Goal: Find specific page/section: Find specific page/section

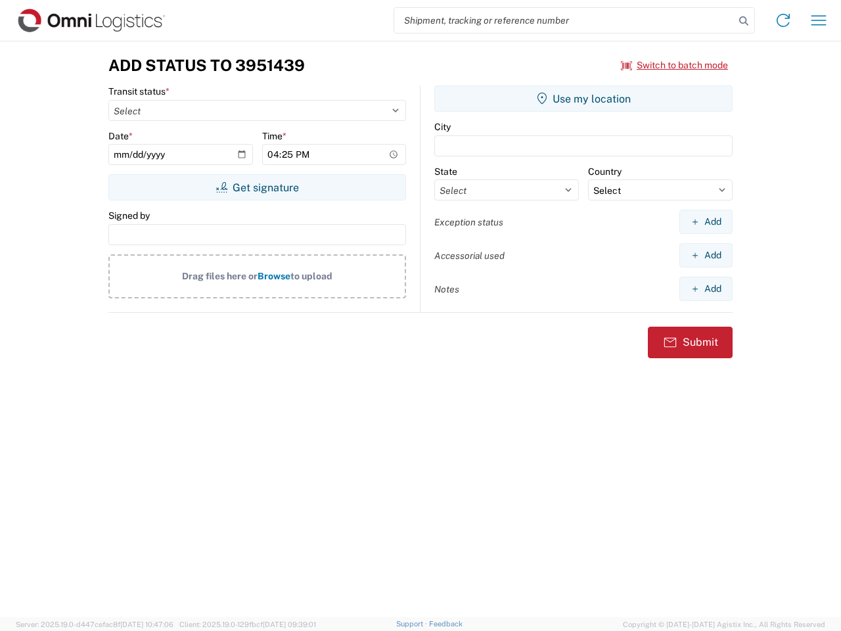
click at [564, 20] on input "search" at bounding box center [564, 20] width 340 height 25
click at [744, 21] on icon at bounding box center [743, 21] width 18 height 18
click at [783, 20] on icon at bounding box center [783, 20] width 21 height 21
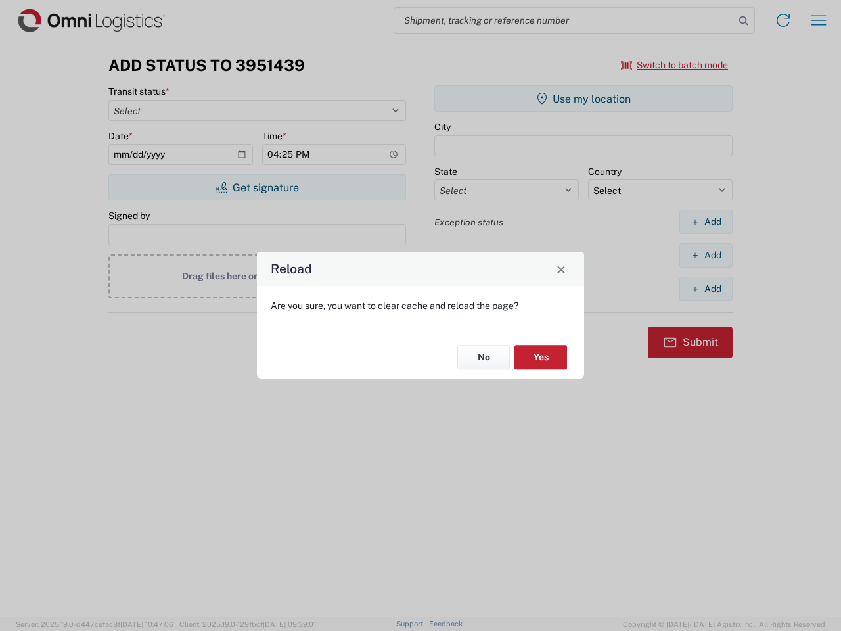
click at [819, 20] on div "Reload Are you sure, you want to clear cache and reload the page? No Yes" at bounding box center [420, 315] width 841 height 631
click at [675, 65] on div "Reload Are you sure, you want to clear cache and reload the page? No Yes" at bounding box center [420, 315] width 841 height 631
click at [257, 187] on div "Reload Are you sure, you want to clear cache and reload the page? No Yes" at bounding box center [420, 315] width 841 height 631
click at [583, 99] on div "Reload Are you sure, you want to clear cache and reload the page? No Yes" at bounding box center [420, 315] width 841 height 631
click at [706, 221] on div "Reload Are you sure, you want to clear cache and reload the page? No Yes" at bounding box center [420, 315] width 841 height 631
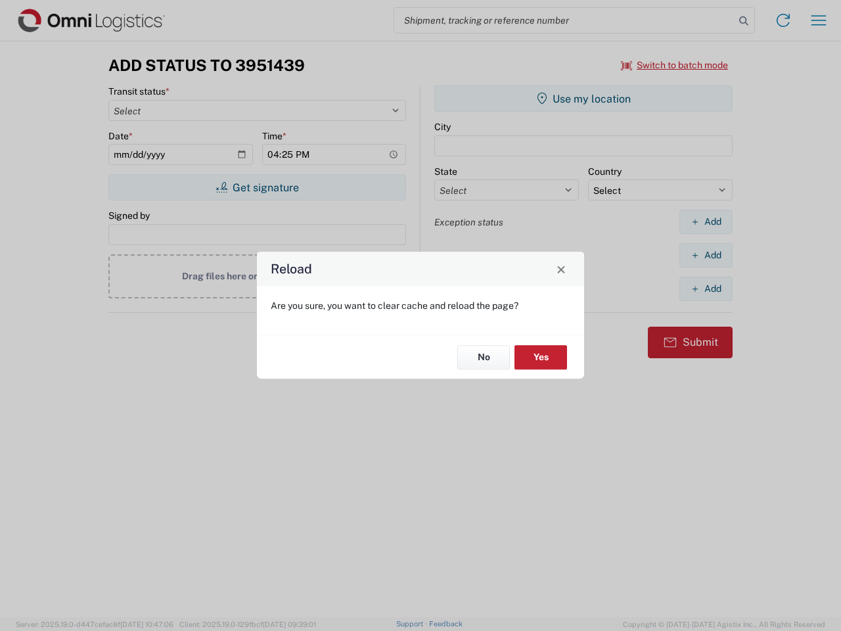
click at [706, 255] on div "Reload Are you sure, you want to clear cache and reload the page? No Yes" at bounding box center [420, 315] width 841 height 631
click at [706, 288] on div "Reload Are you sure, you want to clear cache and reload the page? No Yes" at bounding box center [420, 315] width 841 height 631
